Goal: Check status

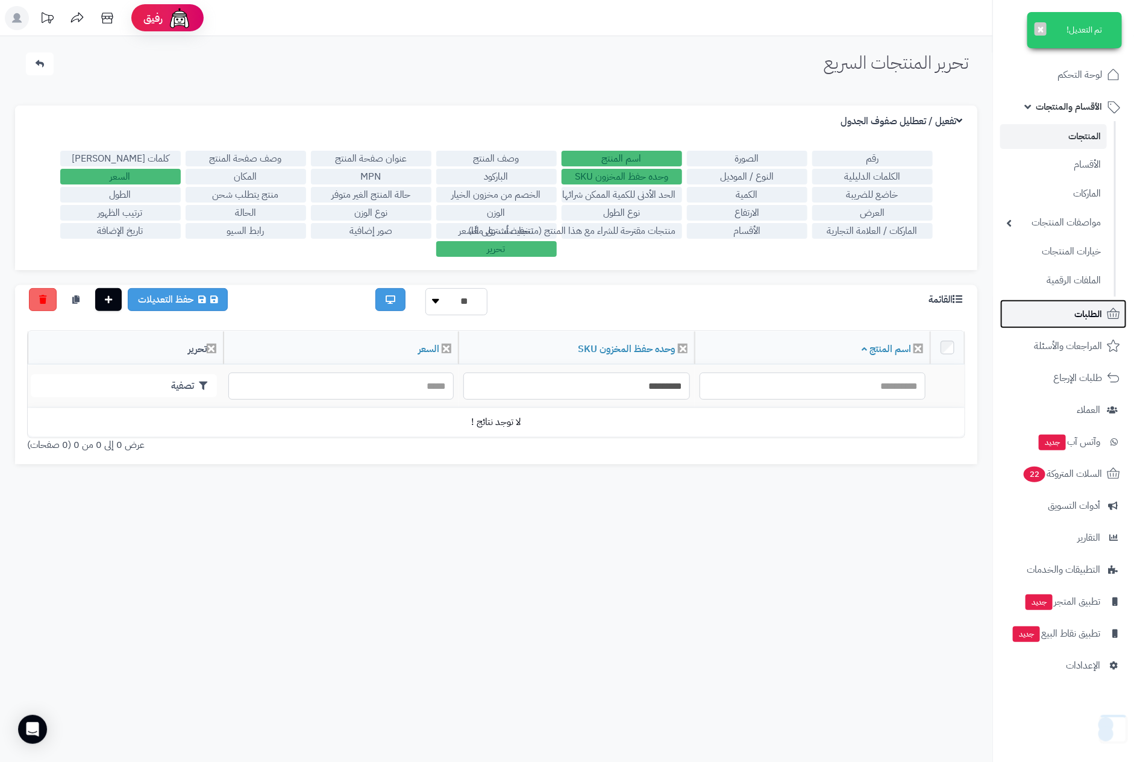
click at [1076, 316] on span "الطلبات" at bounding box center [1088, 313] width 28 height 17
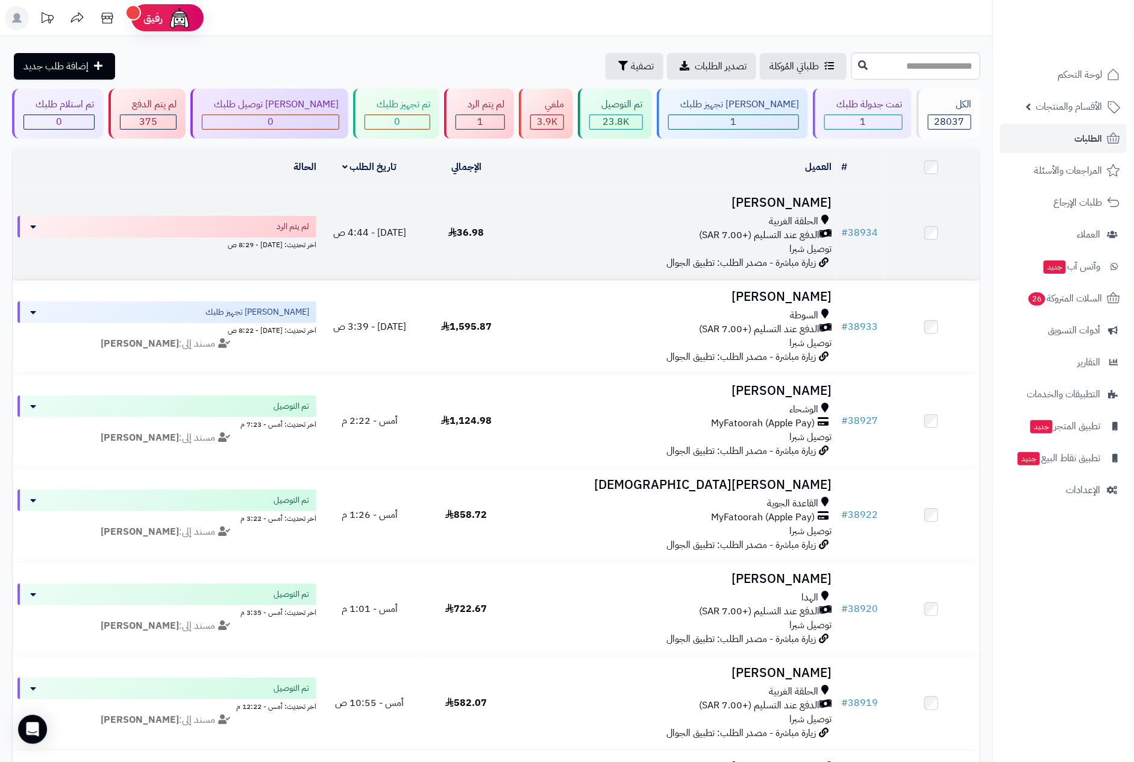
click at [761, 221] on div "الحلقة الغربية" at bounding box center [675, 221] width 312 height 14
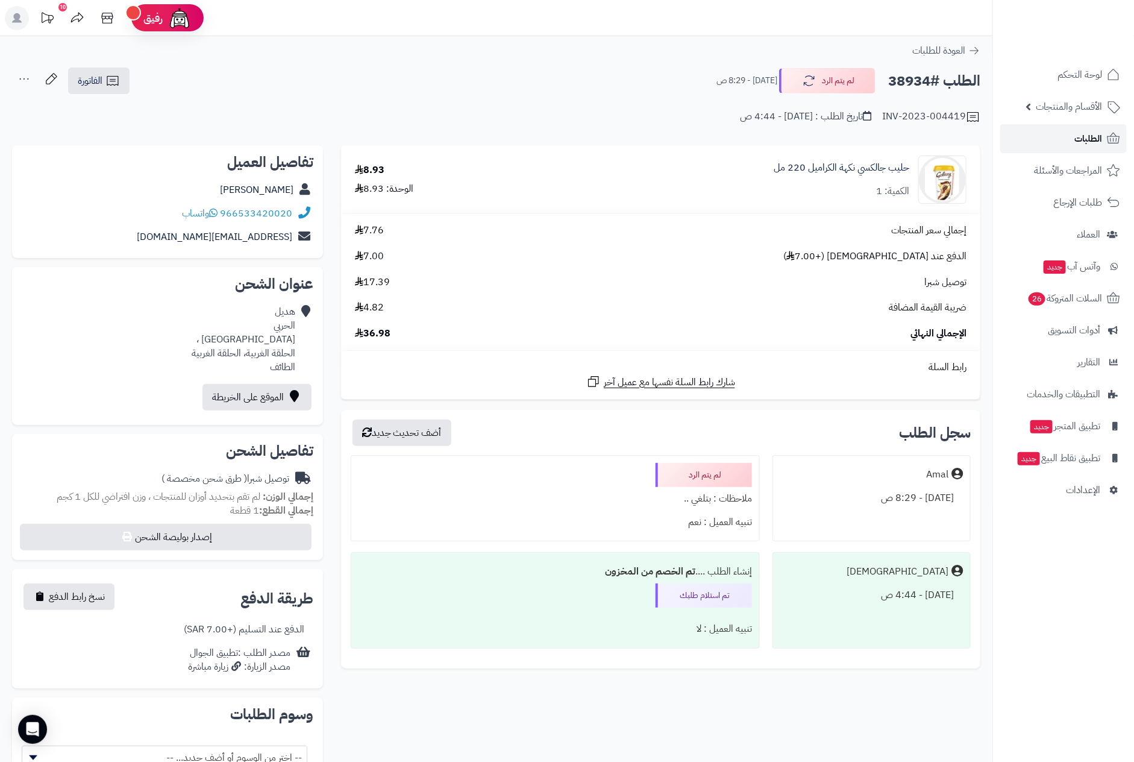
click at [1085, 136] on span "الطلبات" at bounding box center [1088, 138] width 28 height 17
